Goal: Navigation & Orientation: Find specific page/section

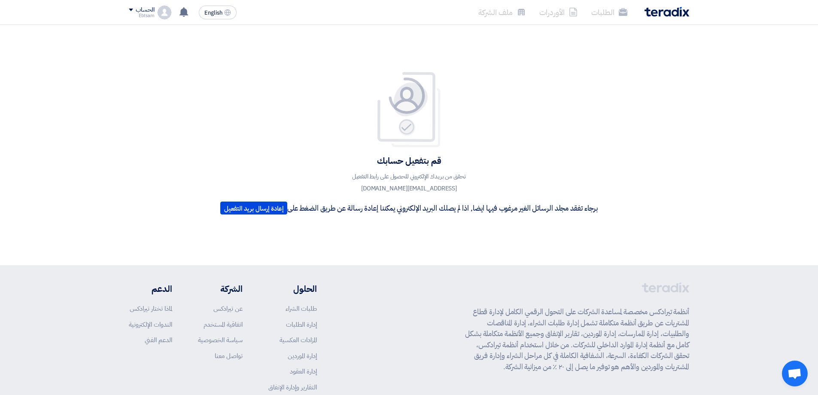
click at [243, 219] on div "قم بتفعيل حسابك تحقق من بريدك الإلكتروني للحصول على رابط التفعيل ebtsam@quality…" at bounding box center [409, 144] width 390 height 147
click at [209, 15] on span "English" at bounding box center [213, 13] width 18 height 6
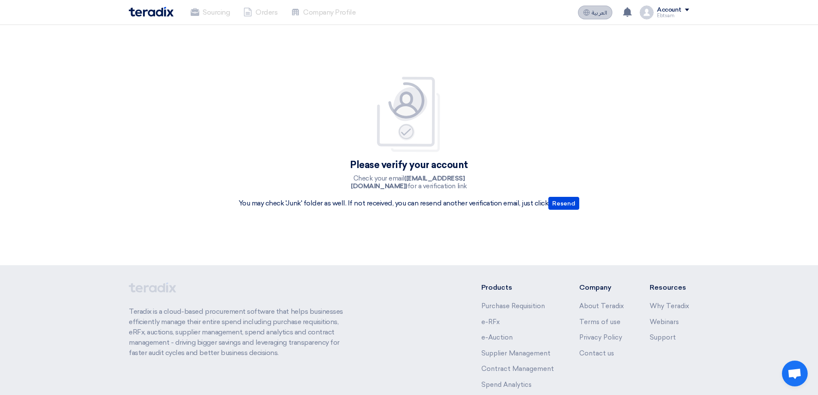
click at [596, 16] on button "العربية ع" at bounding box center [595, 13] width 34 height 14
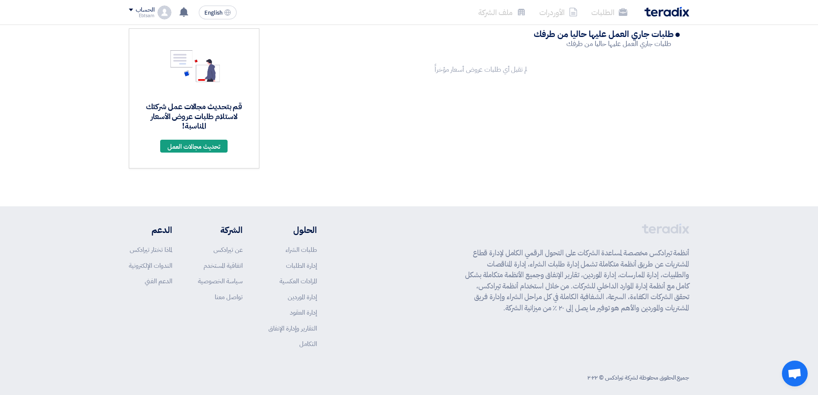
scroll to position [67, 0]
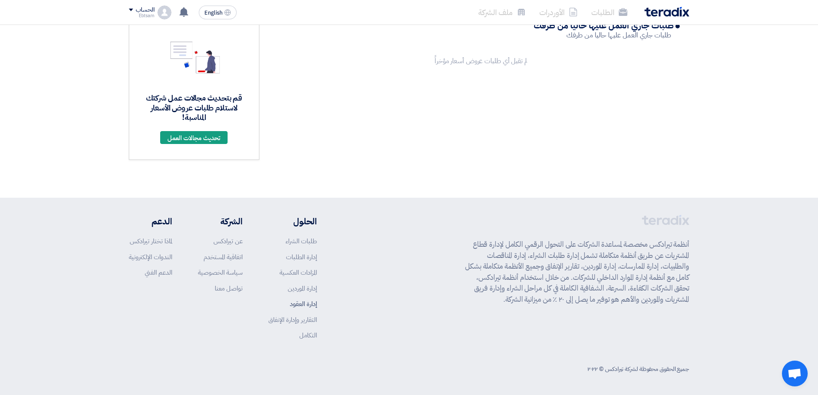
click at [305, 303] on link "إدارة العقود" at bounding box center [303, 303] width 27 height 9
